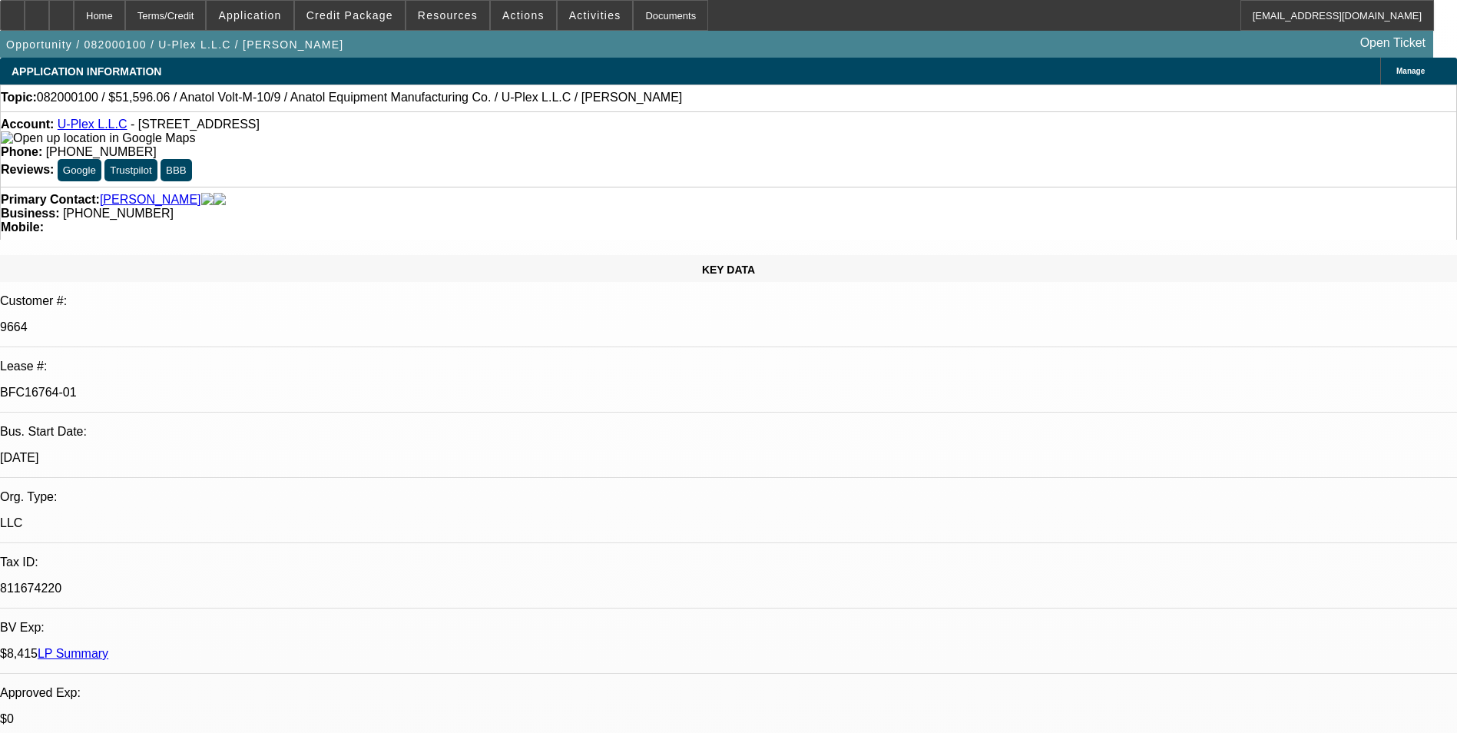
select select "0"
select select "2"
select select "0.1"
select select "0"
select select "2"
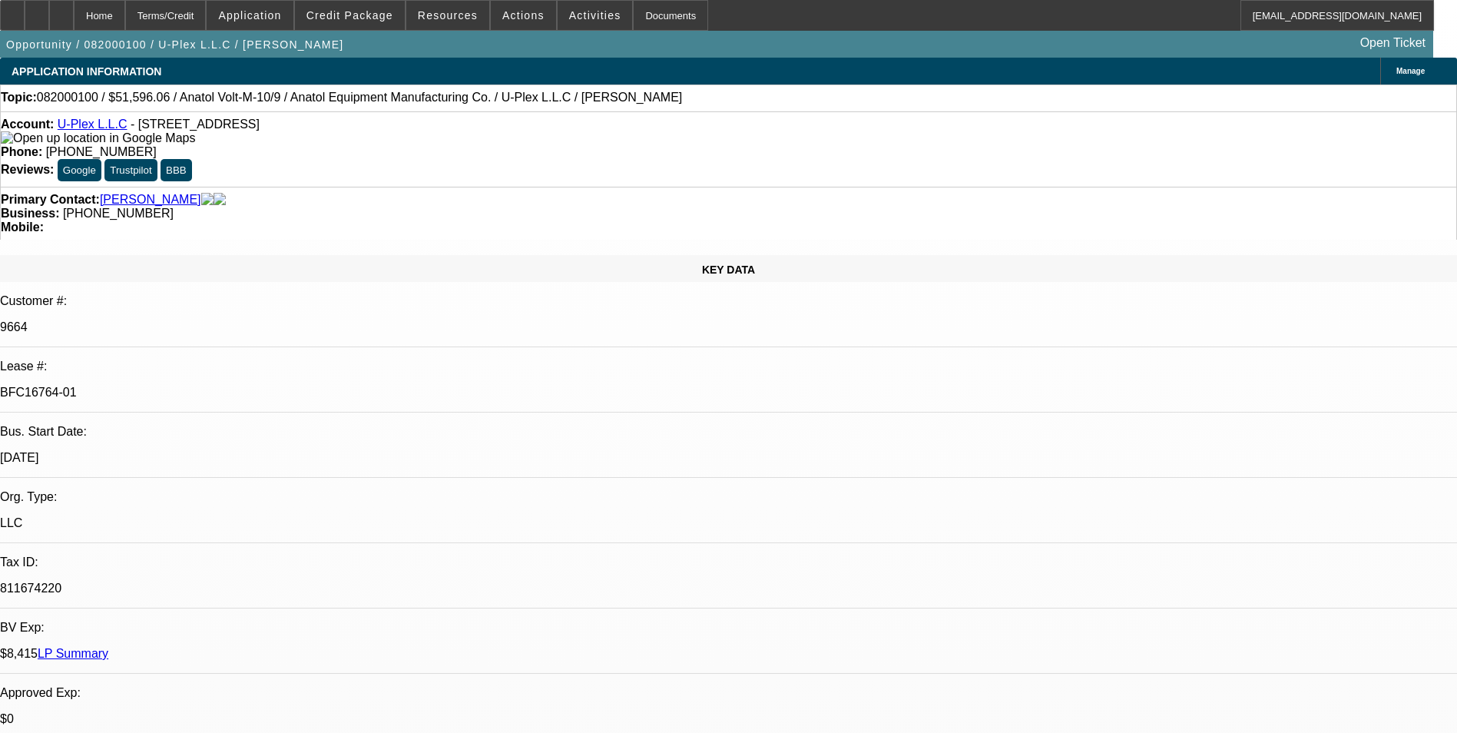
select select "0.1"
select select "0"
select select "2"
select select "0.1"
select select "0"
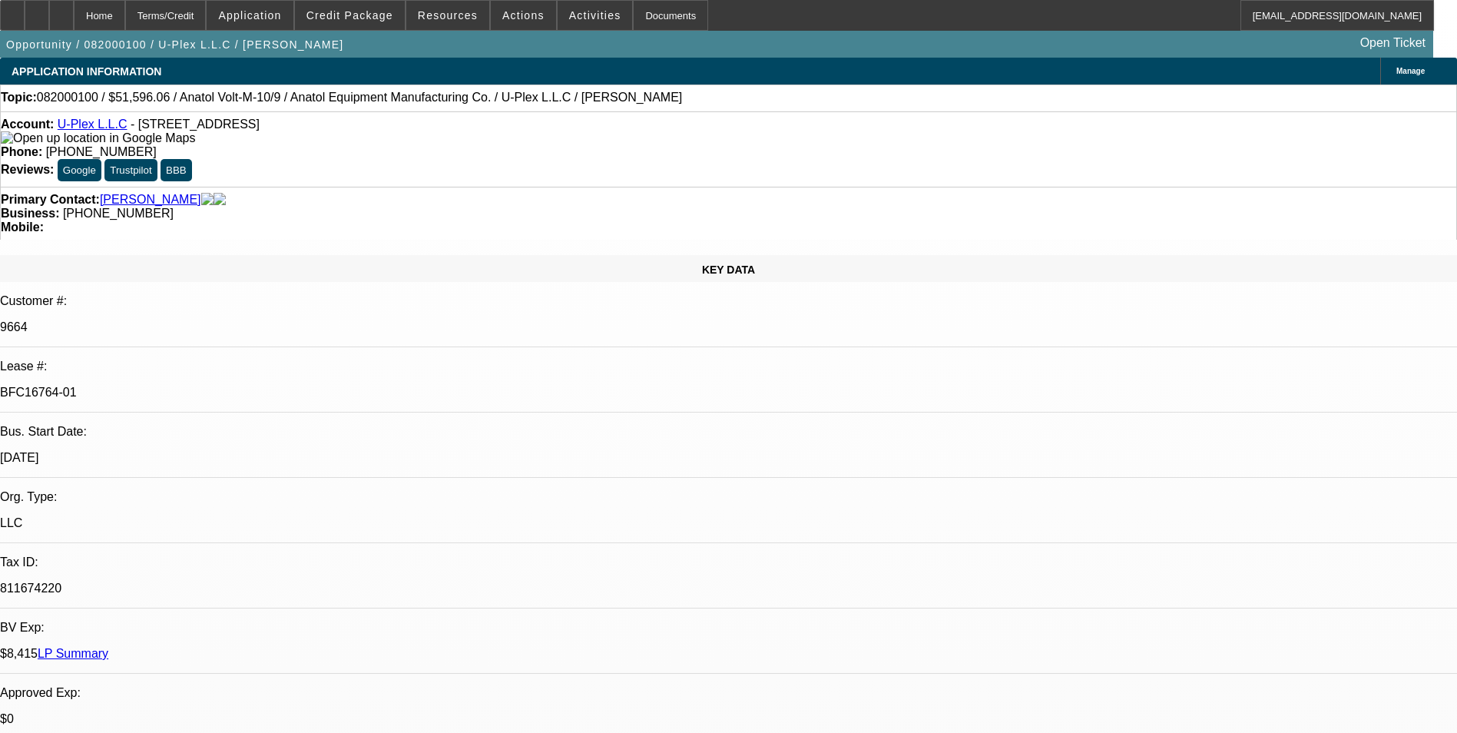
select select "2"
select select "0.1"
select select "1"
select select "2"
select select "4"
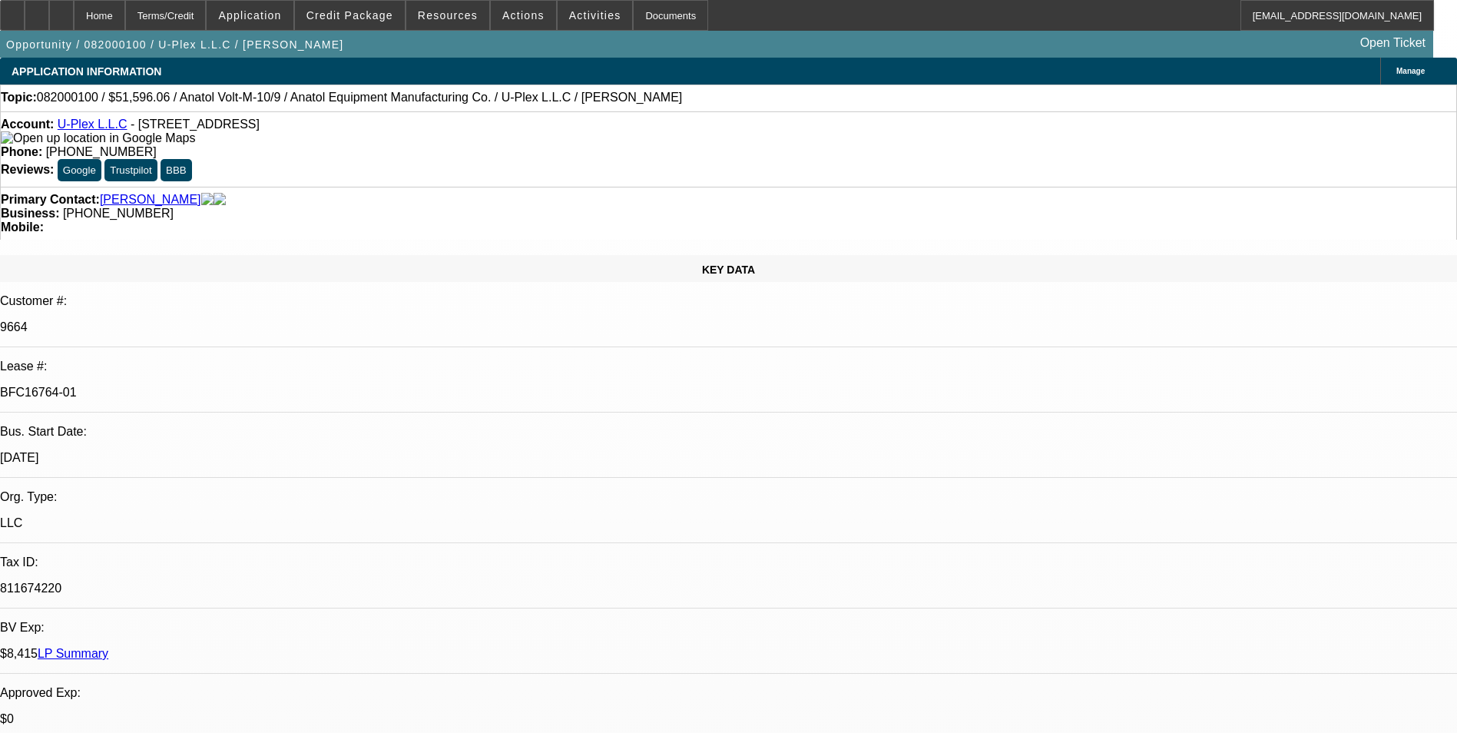
select select "1"
select select "2"
select select "4"
select select "1"
select select "2"
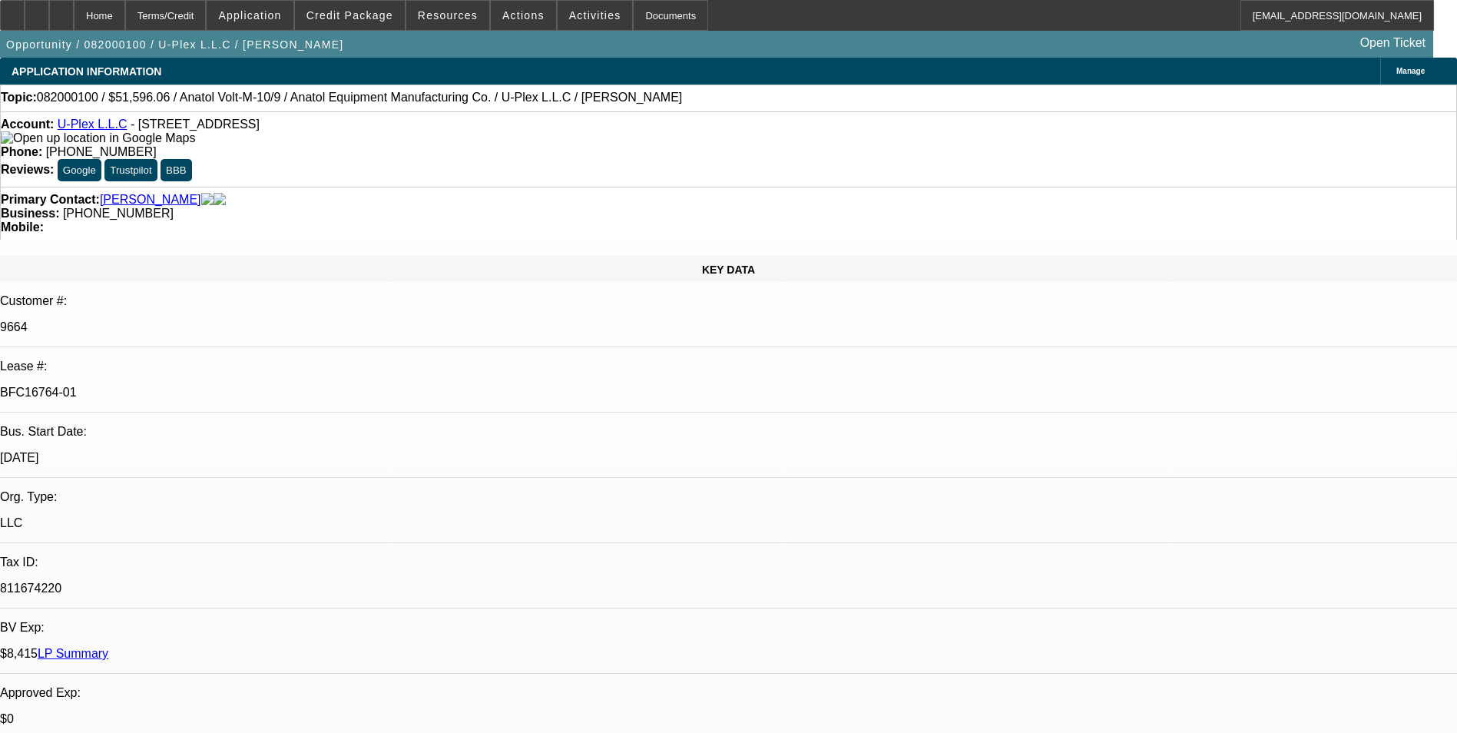
select select "4"
select select "1"
select select "2"
select select "4"
